Goal: Task Accomplishment & Management: Use online tool/utility

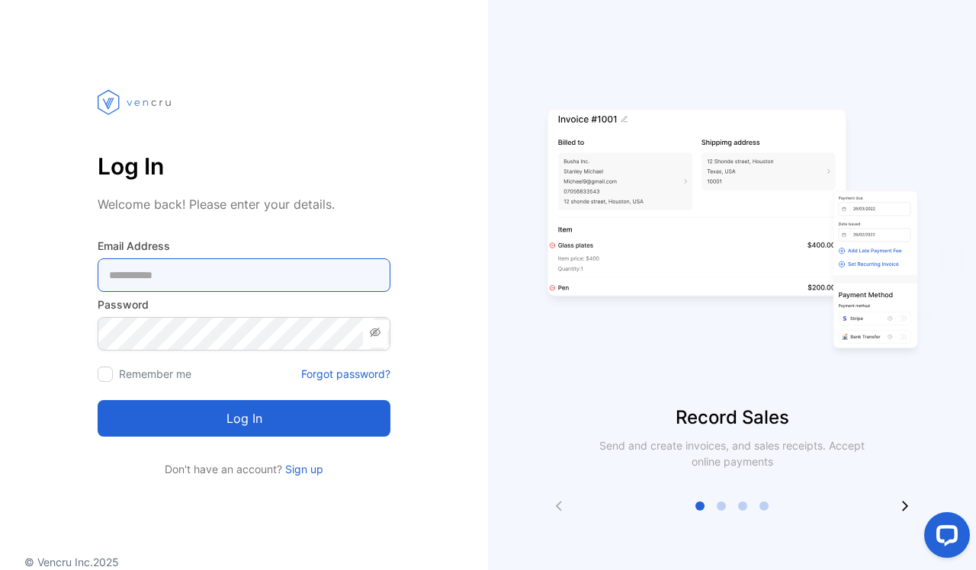
type Address-inputemail "**********"
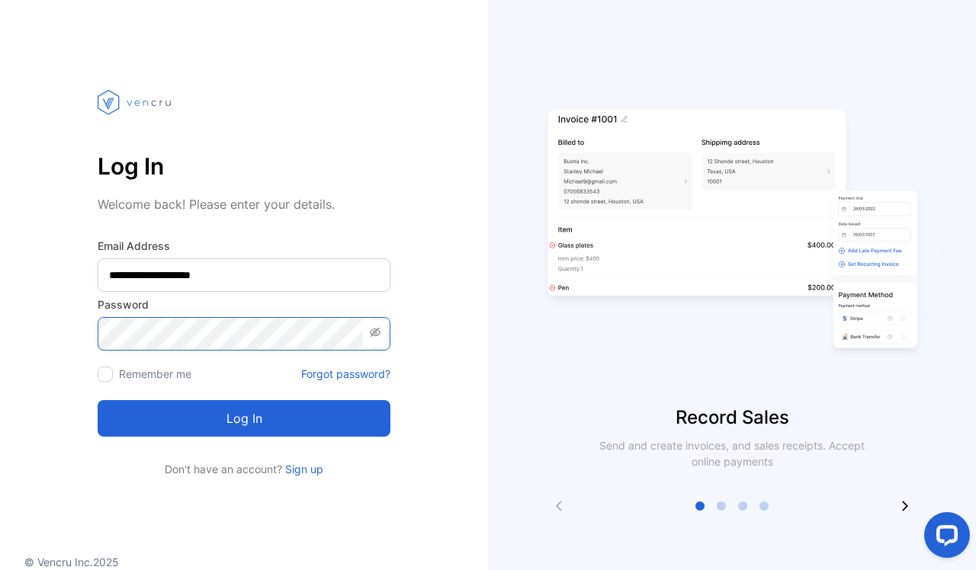
click at [244, 418] on button "Log in" at bounding box center [244, 418] width 293 height 37
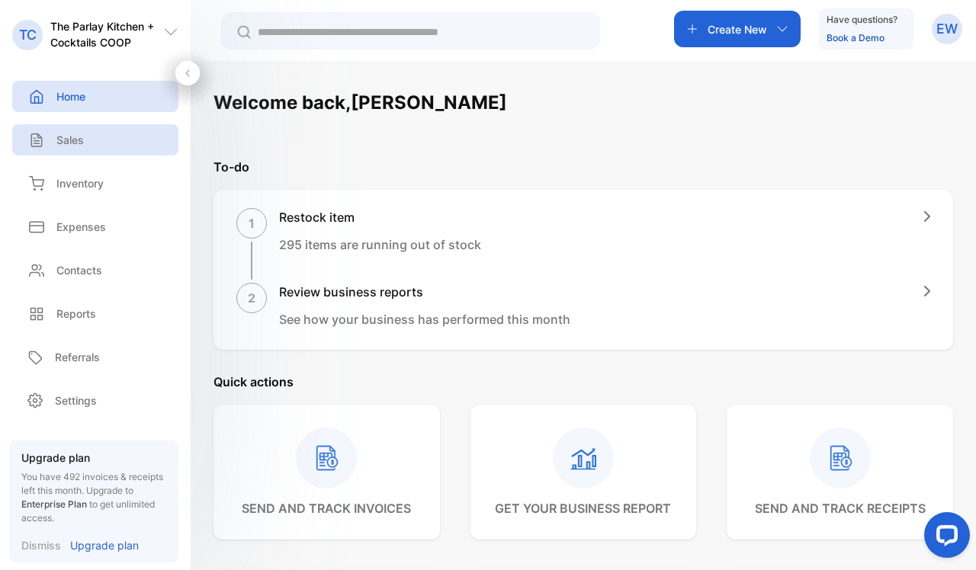
click at [91, 141] on div "Sales" at bounding box center [95, 139] width 166 height 31
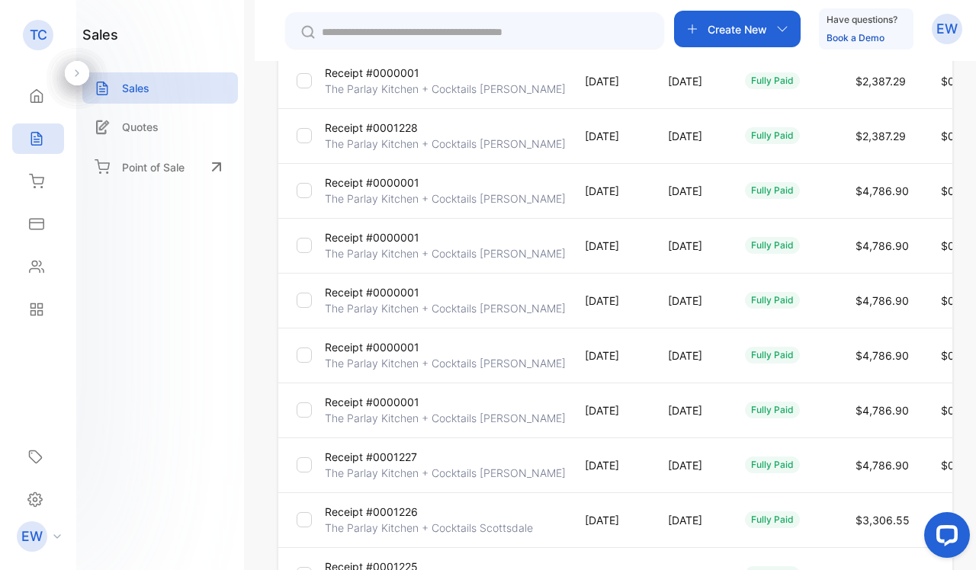
scroll to position [261, 0]
click at [305, 416] on div at bounding box center [304, 410] width 15 height 15
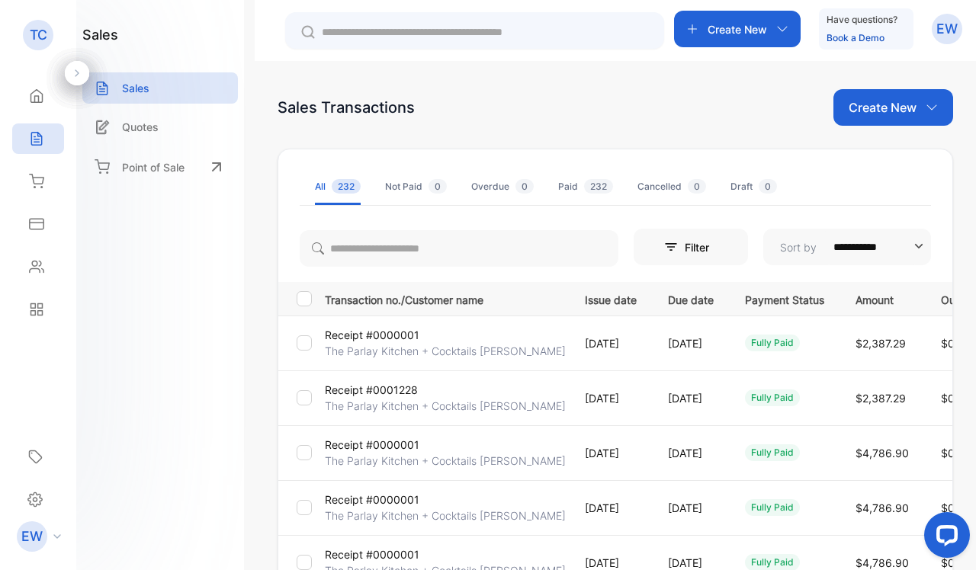
scroll to position [0, 0]
click at [925, 107] on icon "button" at bounding box center [931, 107] width 12 height 12
click at [787, 114] on div "Sales Transactions Create New Invoice Receipt" at bounding box center [614, 107] width 675 height 37
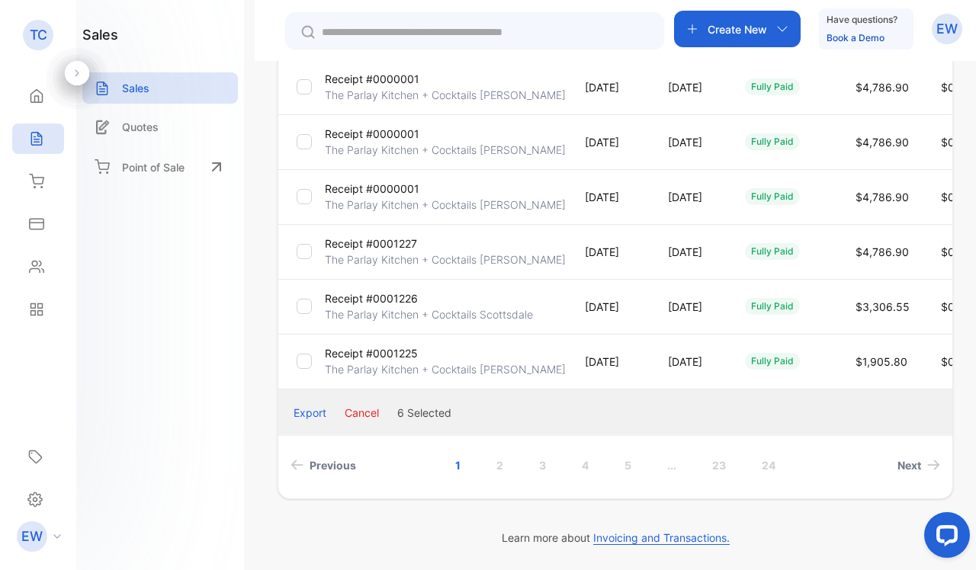
scroll to position [476, 0]
click at [360, 411] on button "Cancel" at bounding box center [362, 413] width 34 height 16
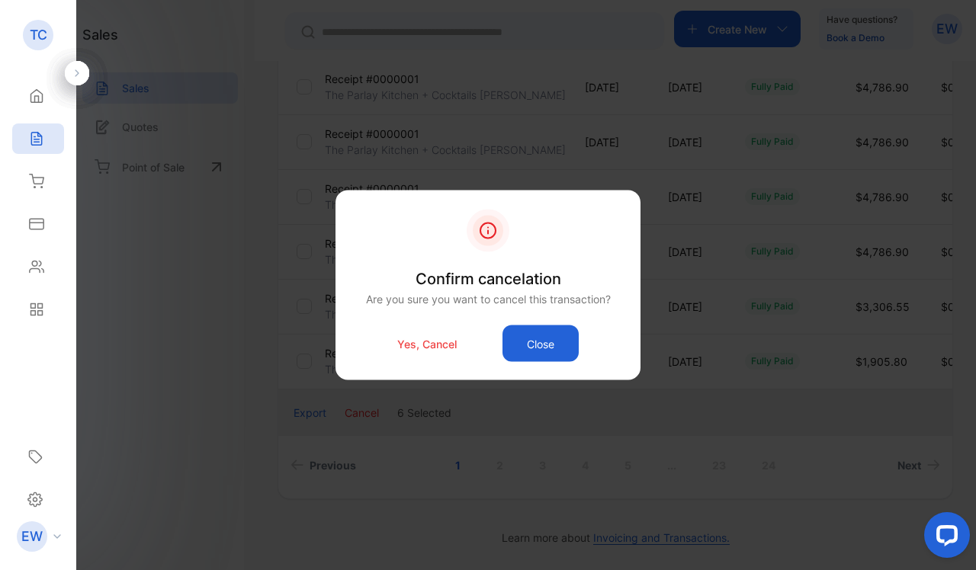
click at [404, 348] on p "Yes, Cancel" at bounding box center [426, 343] width 59 height 16
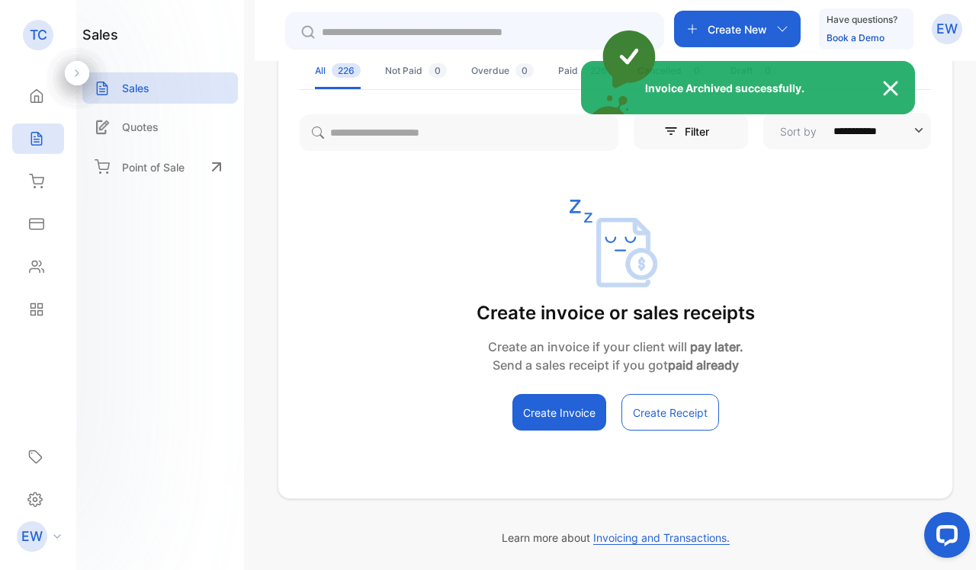
scroll to position [116, 0]
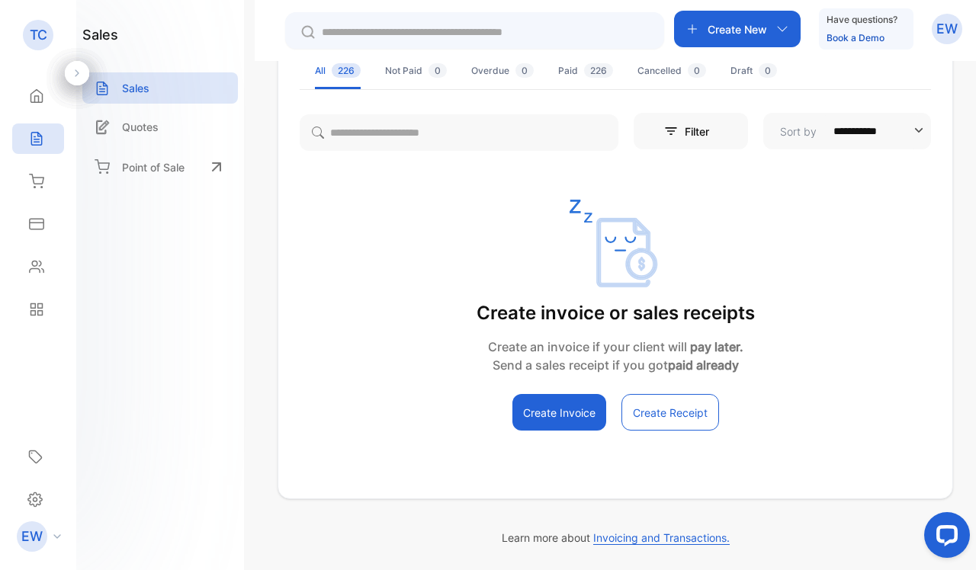
click at [585, 72] on span "226" at bounding box center [598, 70] width 29 height 14
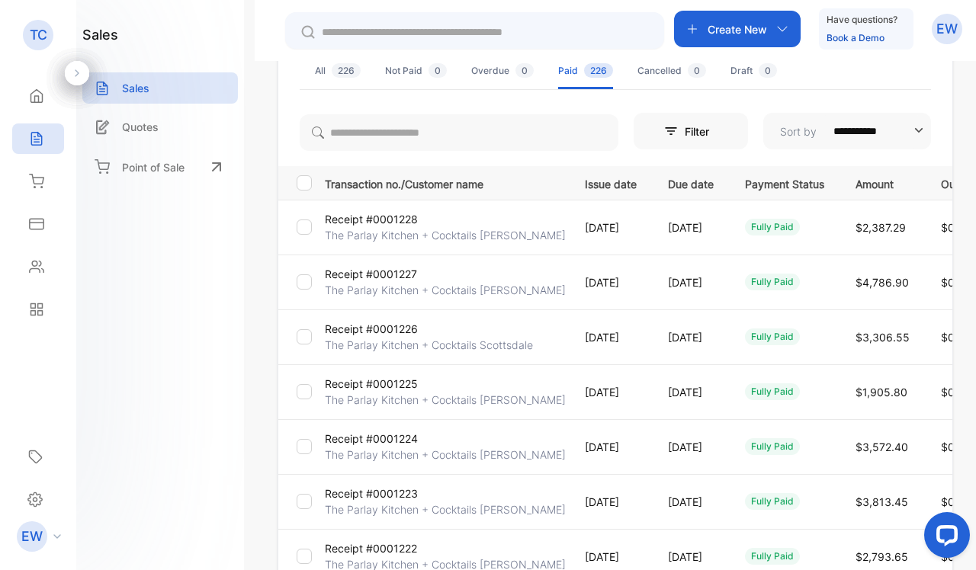
click at [357, 268] on p "Receipt #0001227" at bounding box center [371, 274] width 92 height 16
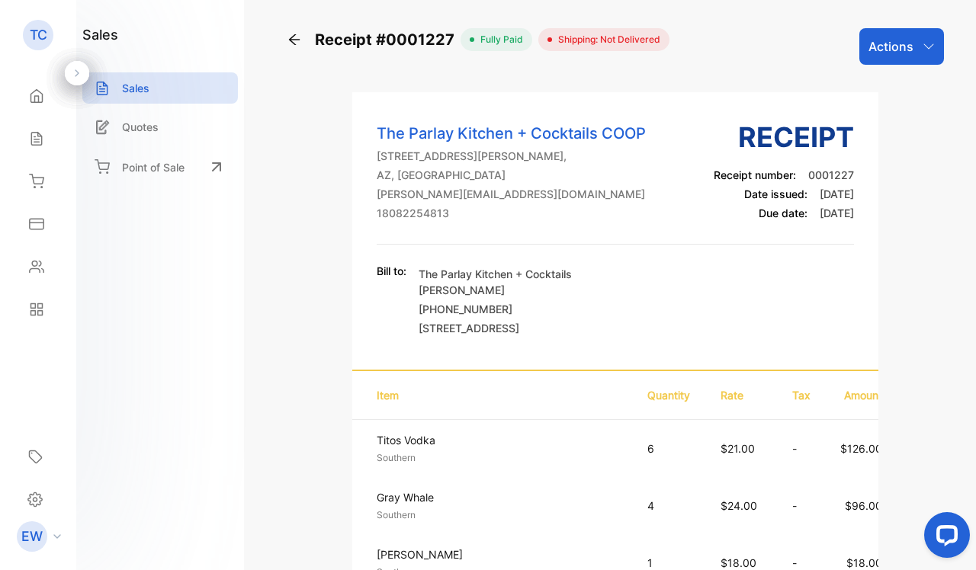
click at [912, 45] on div "Actions" at bounding box center [901, 46] width 85 height 37
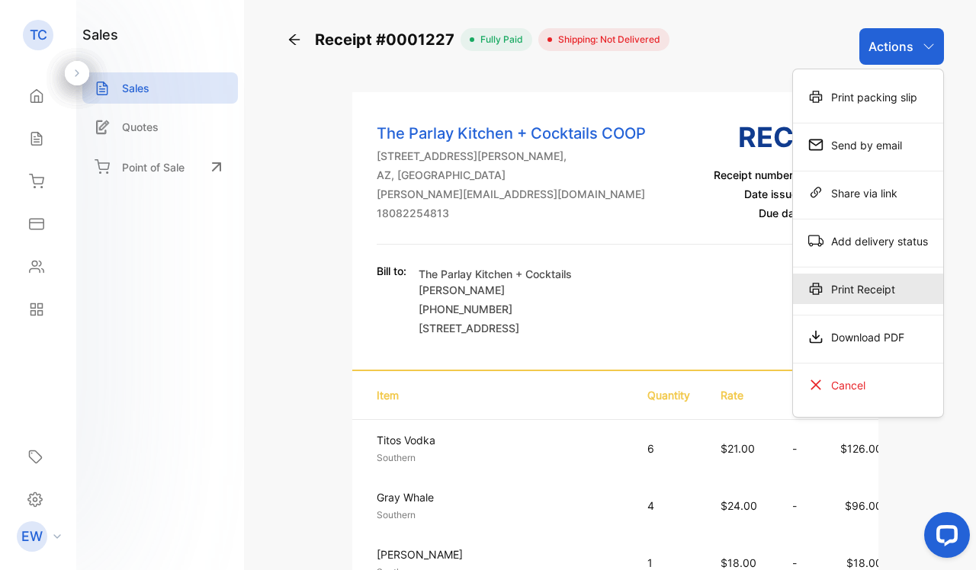
click at [841, 284] on div "Print Receipt" at bounding box center [868, 289] width 150 height 30
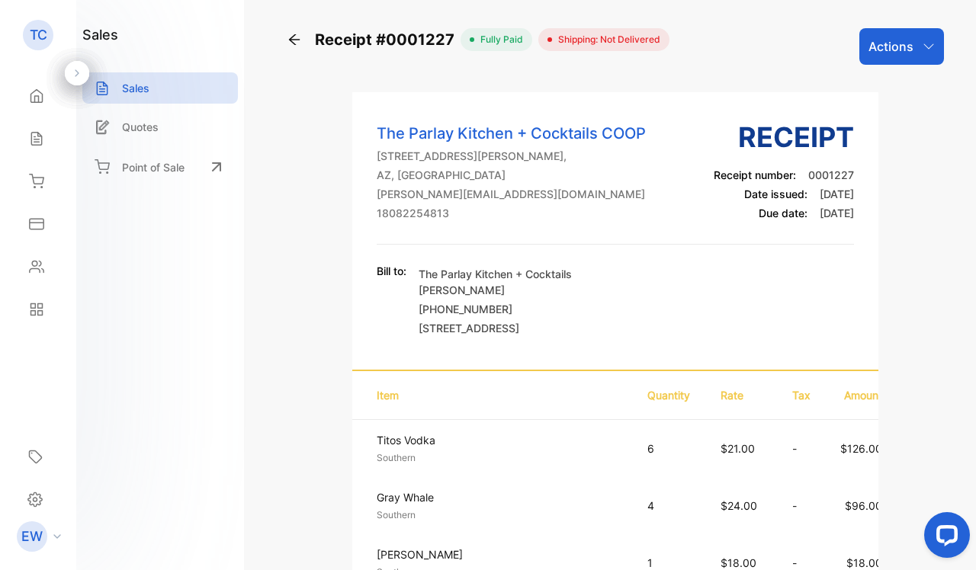
click at [297, 42] on icon at bounding box center [294, 39] width 15 height 15
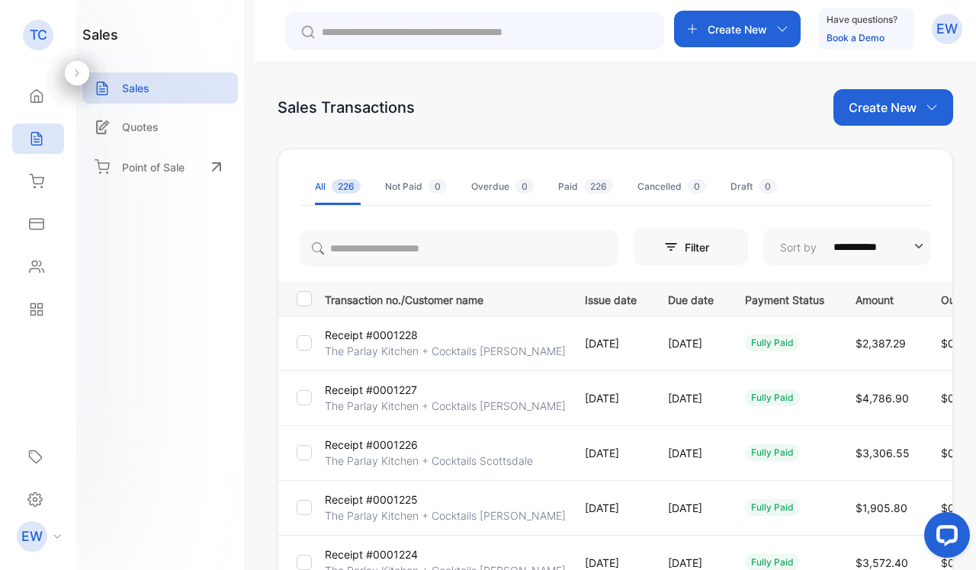
click at [357, 333] on p "Receipt #0001228" at bounding box center [371, 335] width 93 height 16
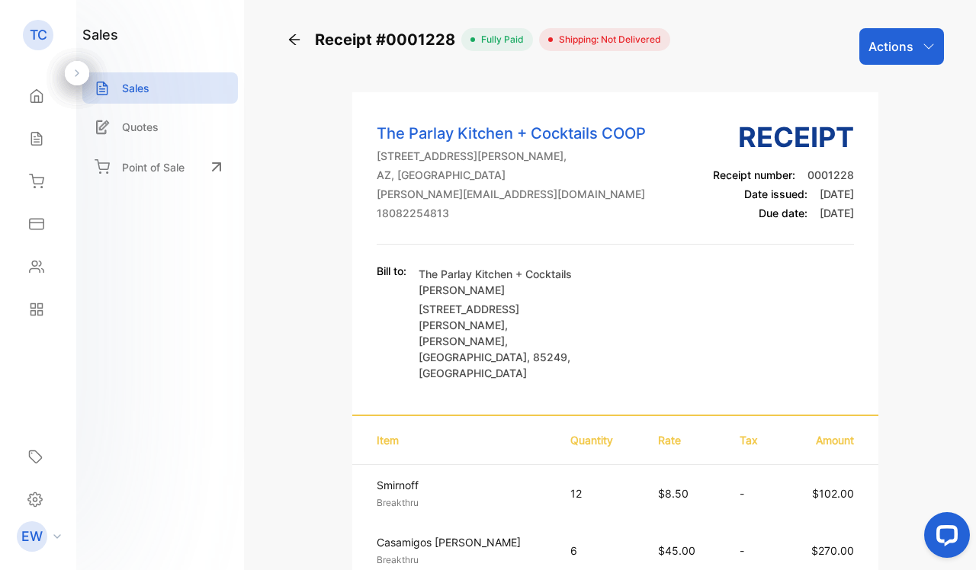
click at [873, 62] on div "Actions" at bounding box center [901, 46] width 85 height 37
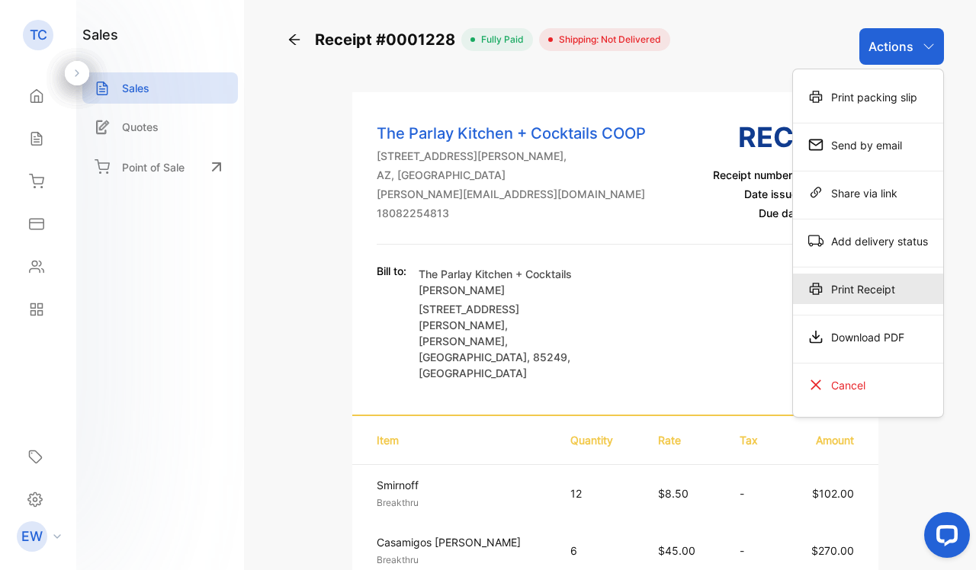
click at [848, 297] on div "Print Receipt" at bounding box center [868, 289] width 150 height 30
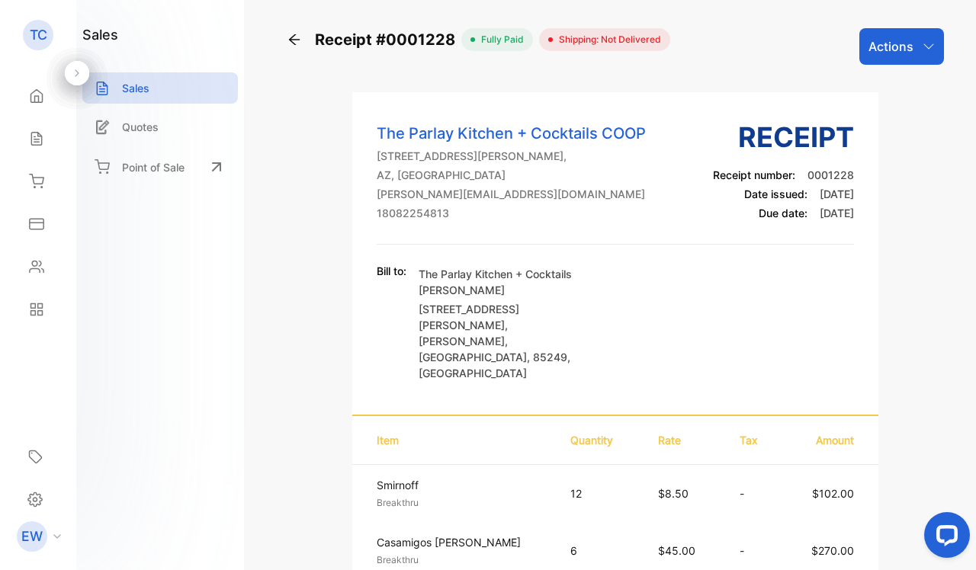
click at [287, 39] on icon at bounding box center [294, 39] width 15 height 15
